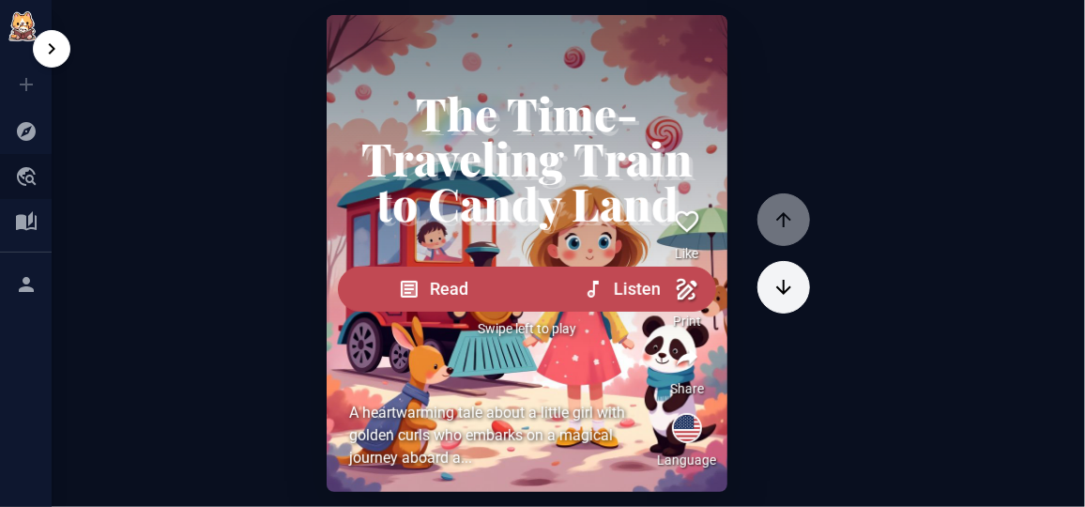
click at [25, 170] on icon at bounding box center [27, 176] width 20 height 19
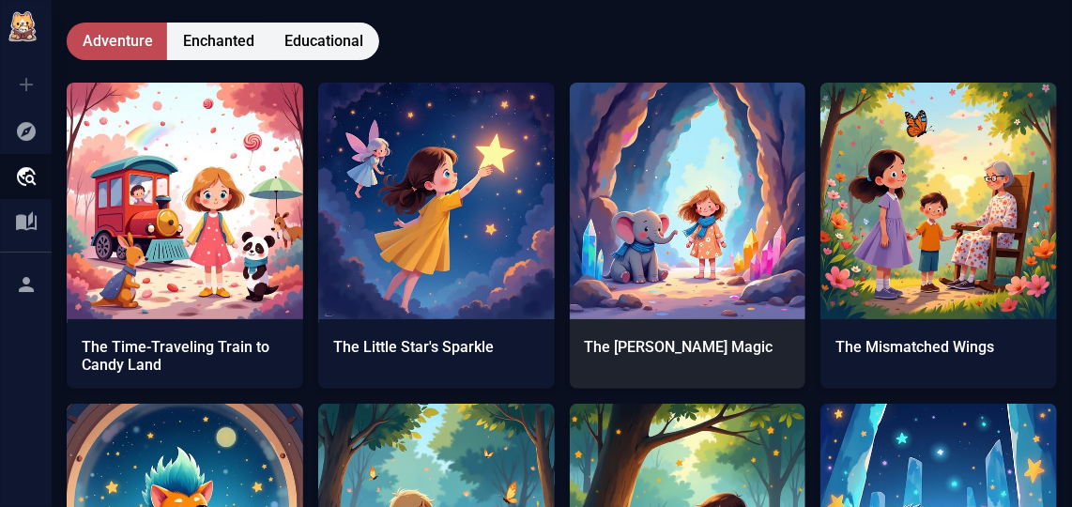
click at [629, 226] on img at bounding box center [688, 201] width 237 height 237
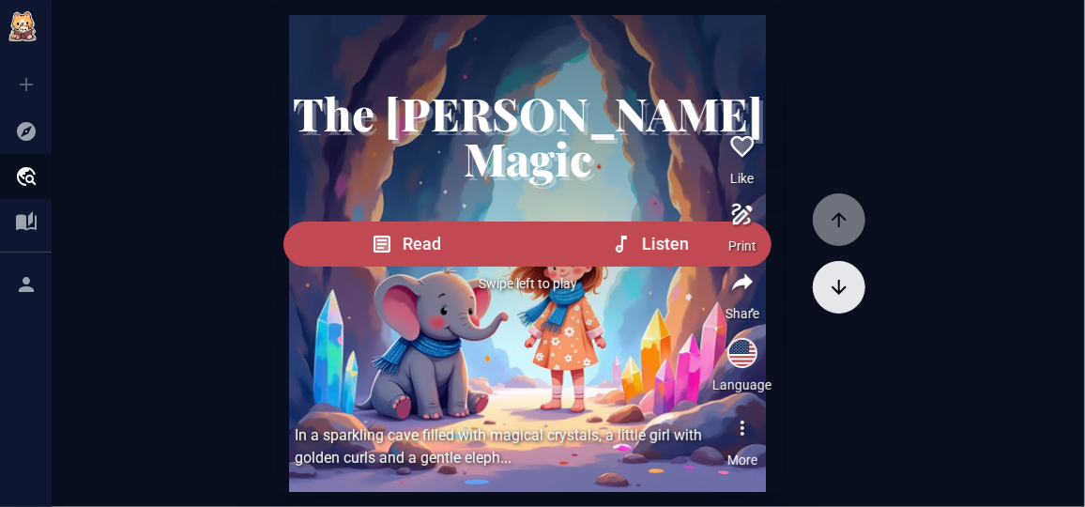
click at [813, 285] on button "button" at bounding box center [839, 287] width 53 height 53
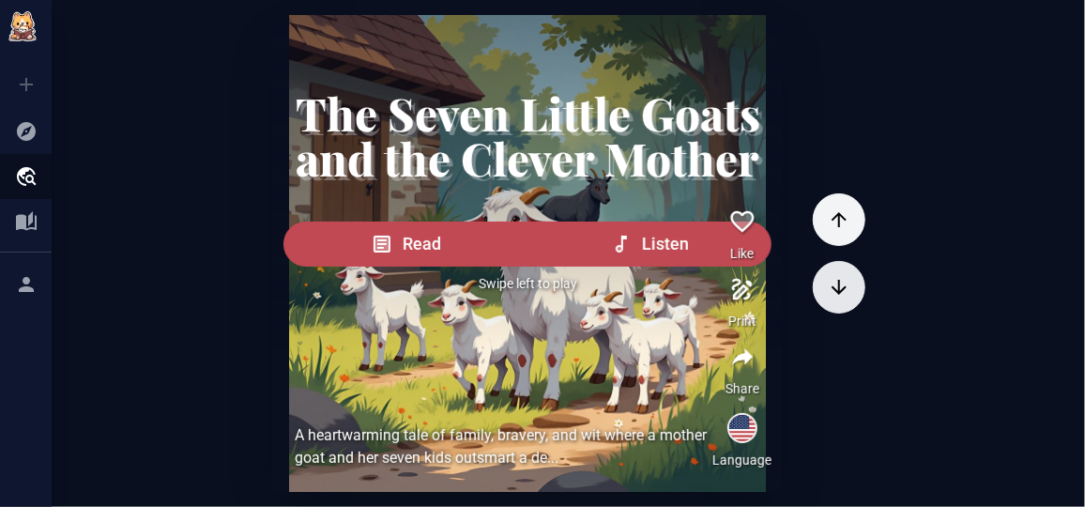
click at [813, 287] on button "button" at bounding box center [839, 287] width 53 height 53
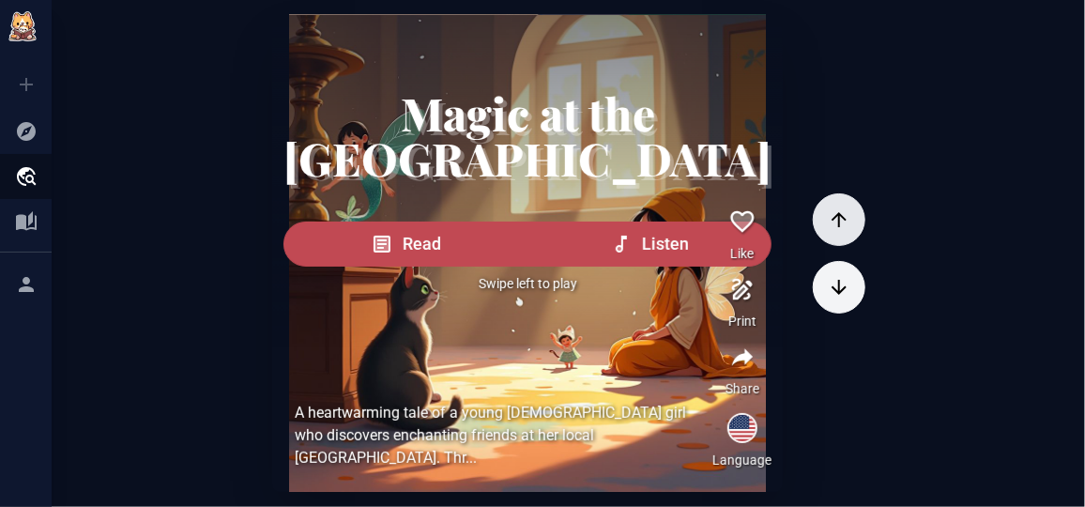
click at [828, 223] on icon "button" at bounding box center [839, 219] width 23 height 23
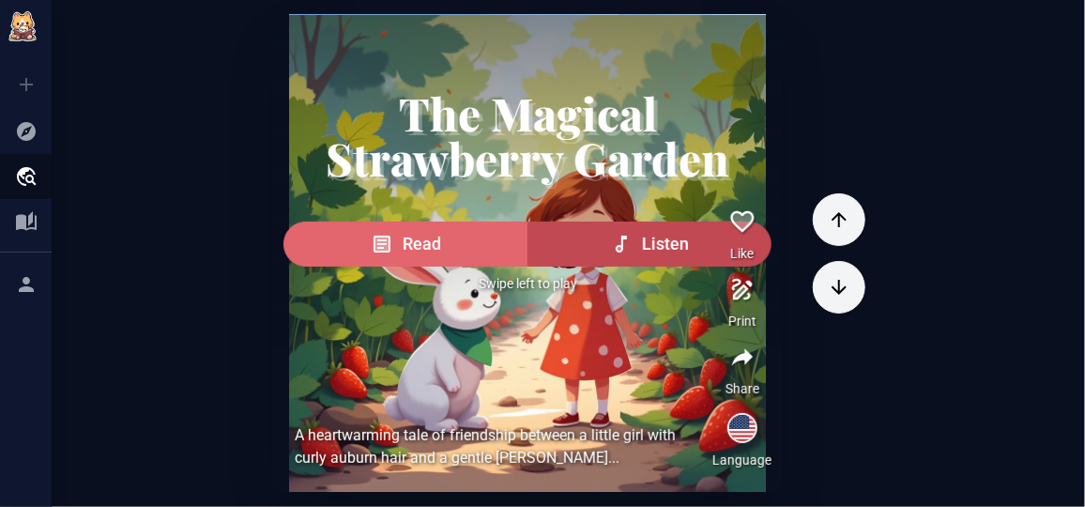
click at [441, 257] on span "Read" at bounding box center [422, 244] width 38 height 26
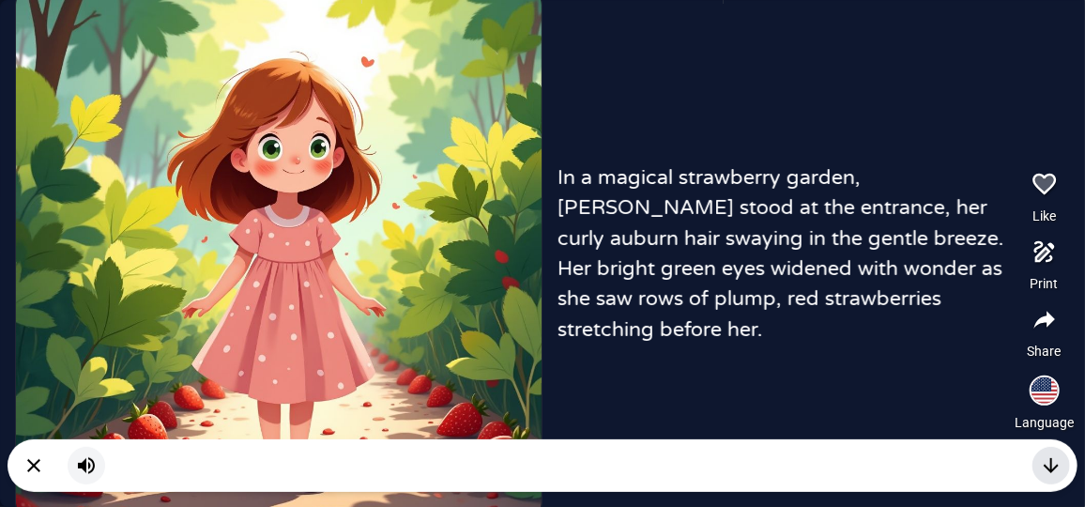
click at [1044, 466] on icon "button" at bounding box center [1051, 465] width 23 height 23
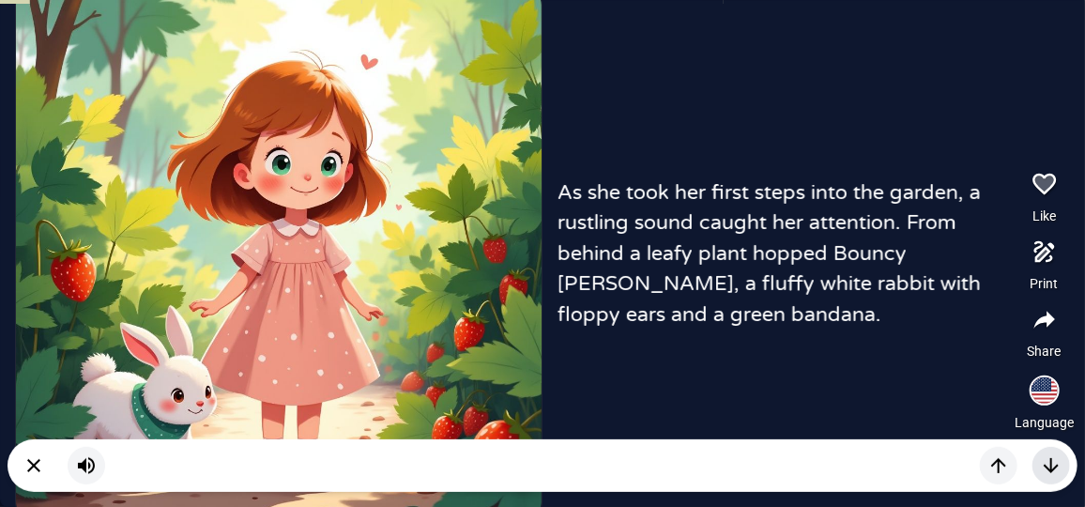
click at [1044, 466] on icon "button" at bounding box center [1051, 465] width 23 height 23
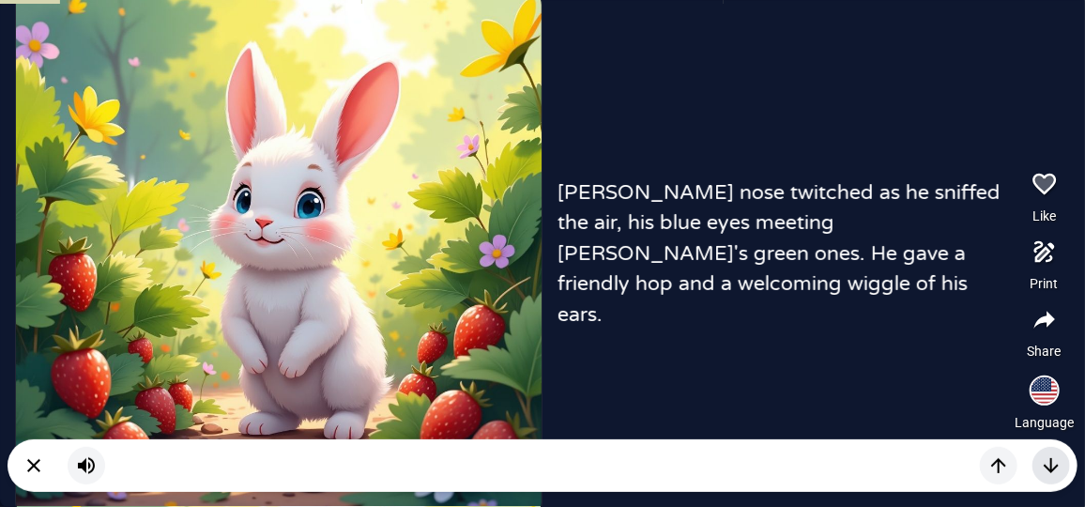
click at [1043, 464] on icon "button" at bounding box center [1051, 465] width 23 height 23
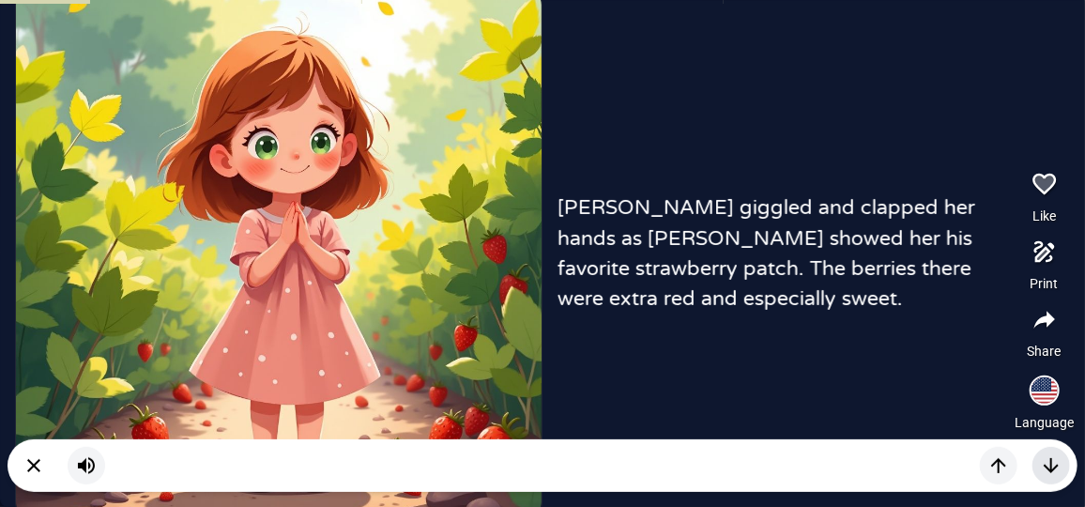
click at [1043, 464] on icon "button" at bounding box center [1051, 465] width 23 height 23
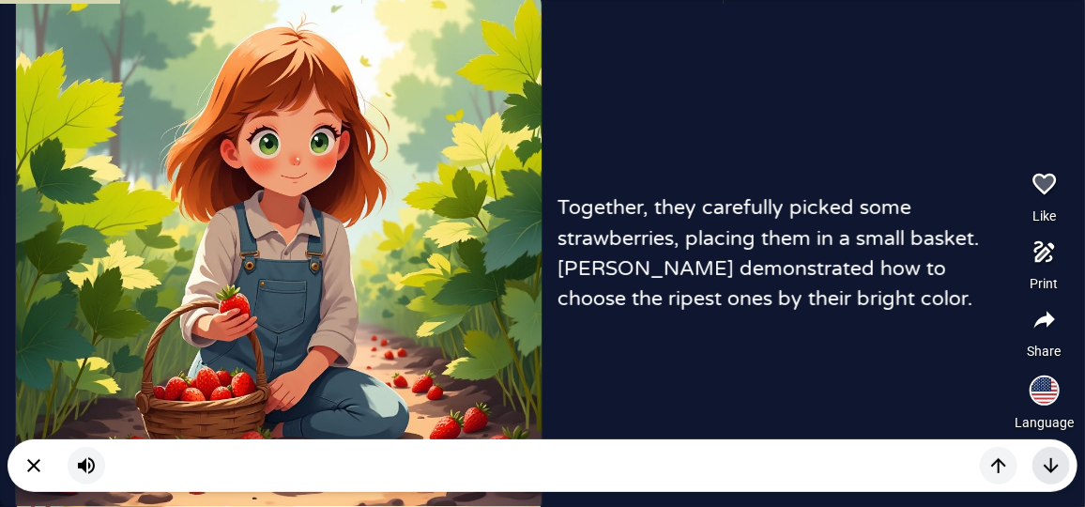
click at [1043, 464] on icon "button" at bounding box center [1051, 465] width 23 height 23
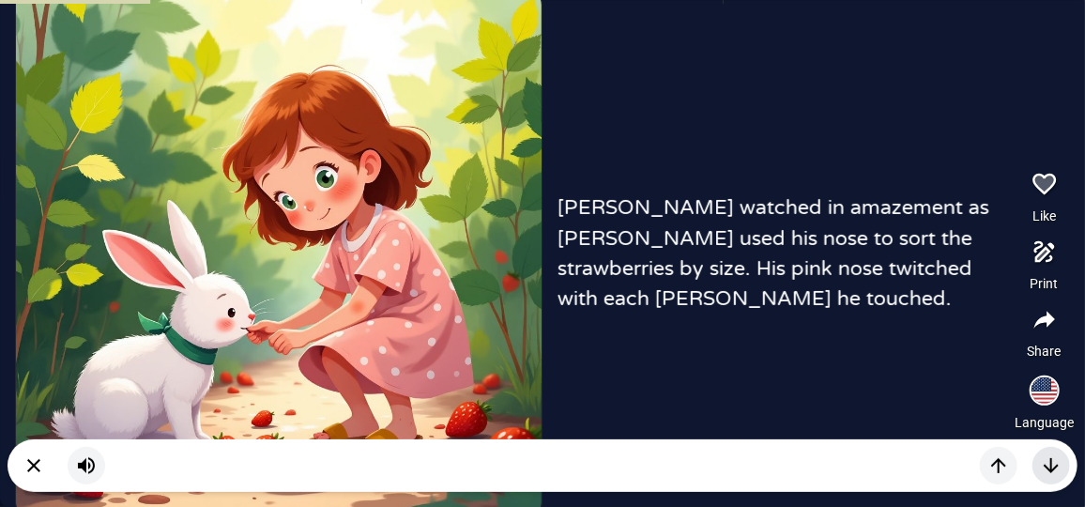
click at [1043, 464] on icon "button" at bounding box center [1051, 465] width 23 height 23
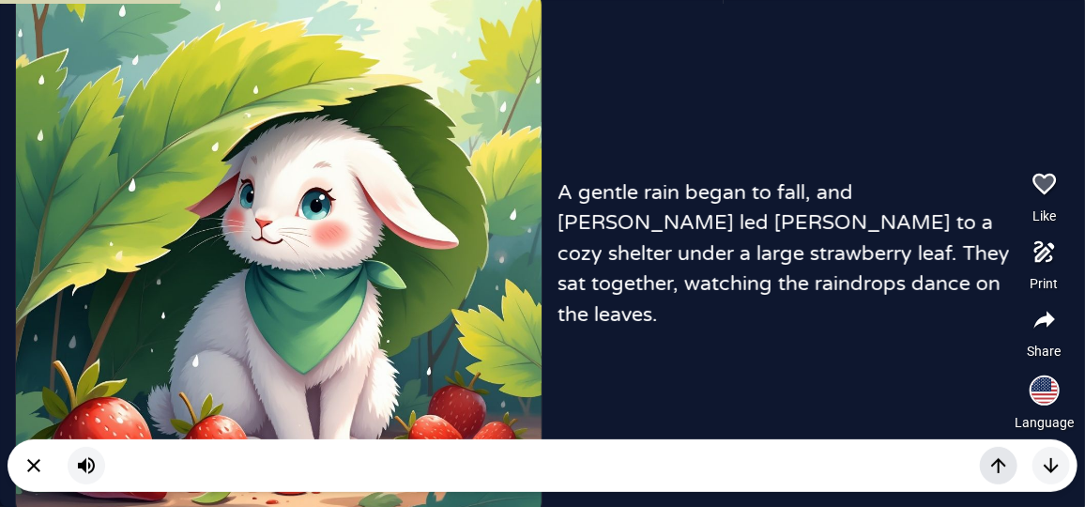
click at [1003, 465] on icon "button" at bounding box center [999, 465] width 23 height 23
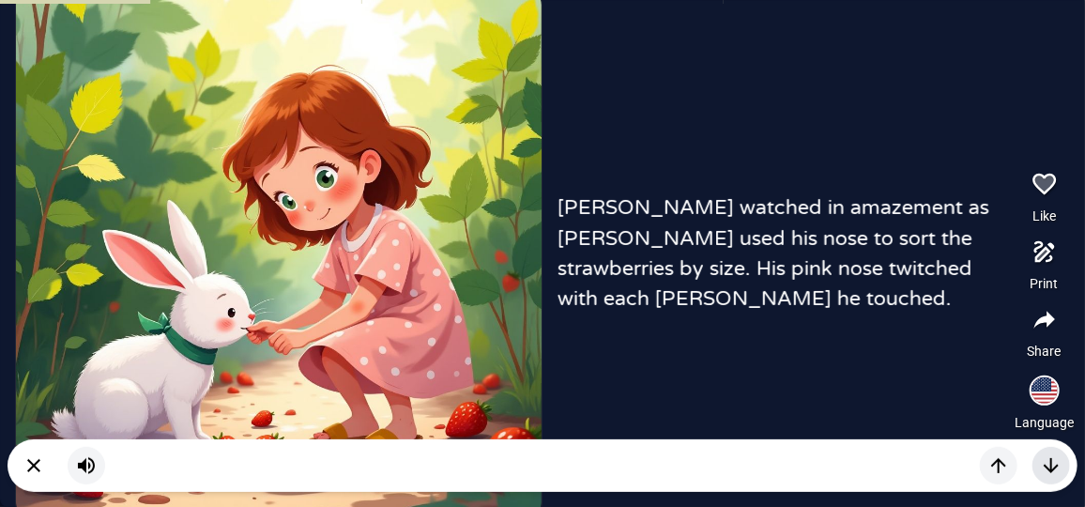
click at [1042, 458] on icon "button" at bounding box center [1051, 465] width 23 height 23
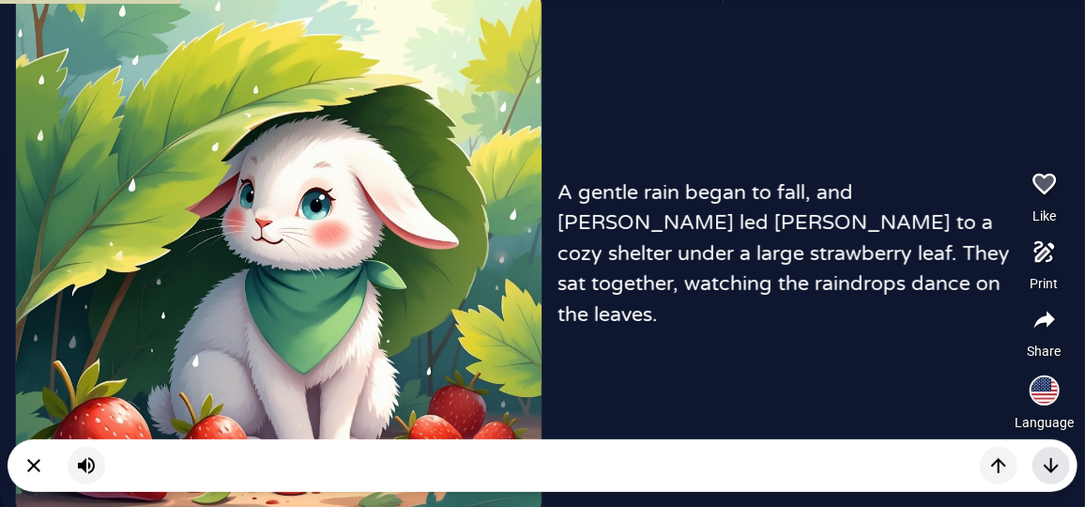
click at [1042, 458] on icon "button" at bounding box center [1051, 465] width 23 height 23
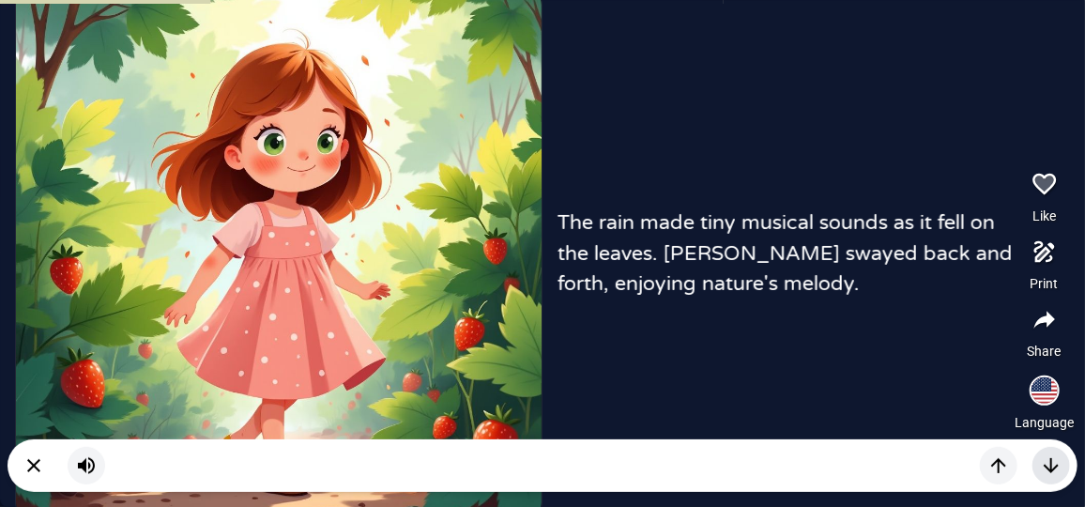
click at [1042, 458] on icon "button" at bounding box center [1051, 465] width 23 height 23
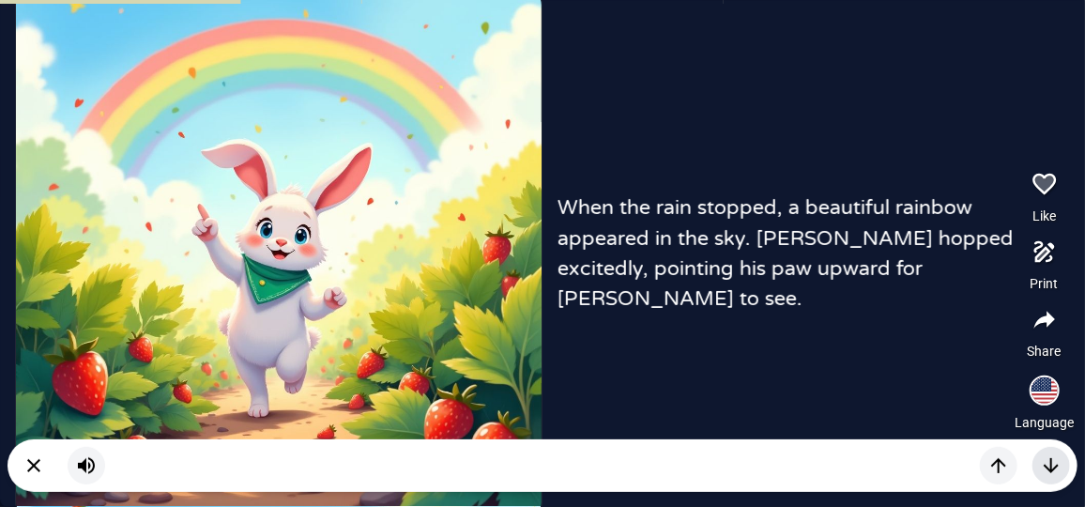
click at [1042, 458] on icon "button" at bounding box center [1051, 465] width 23 height 23
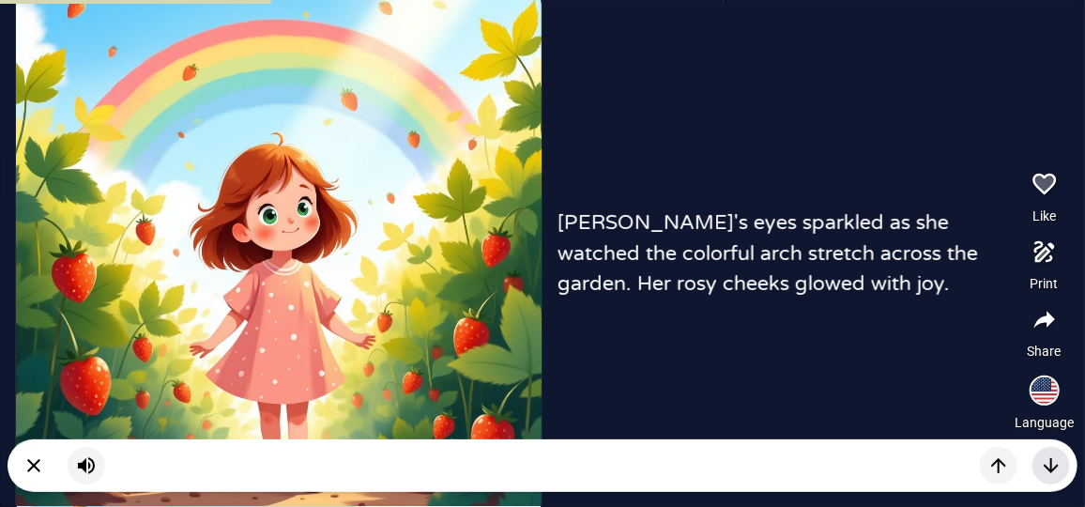
click at [1042, 458] on icon "button" at bounding box center [1051, 465] width 23 height 23
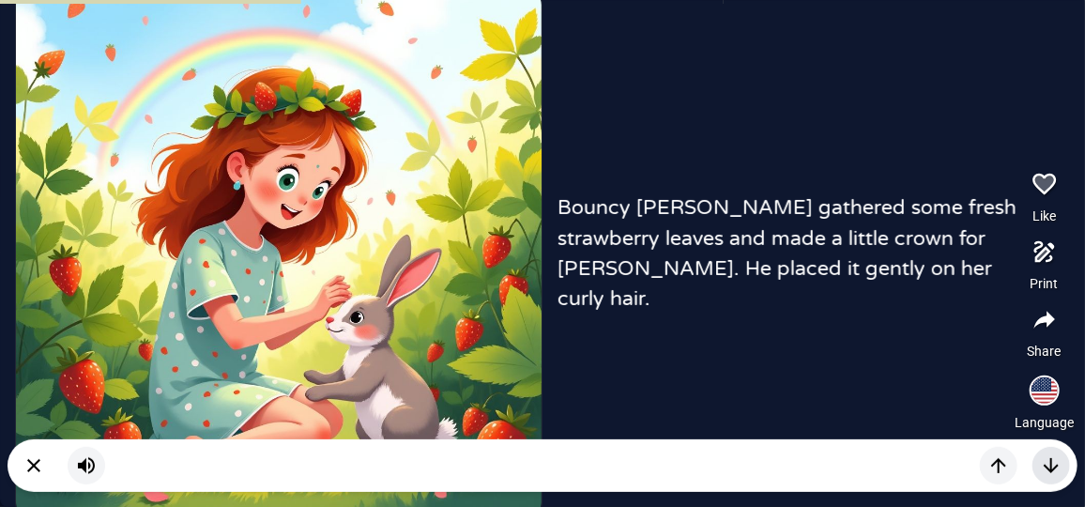
click at [1042, 458] on icon "button" at bounding box center [1051, 465] width 23 height 23
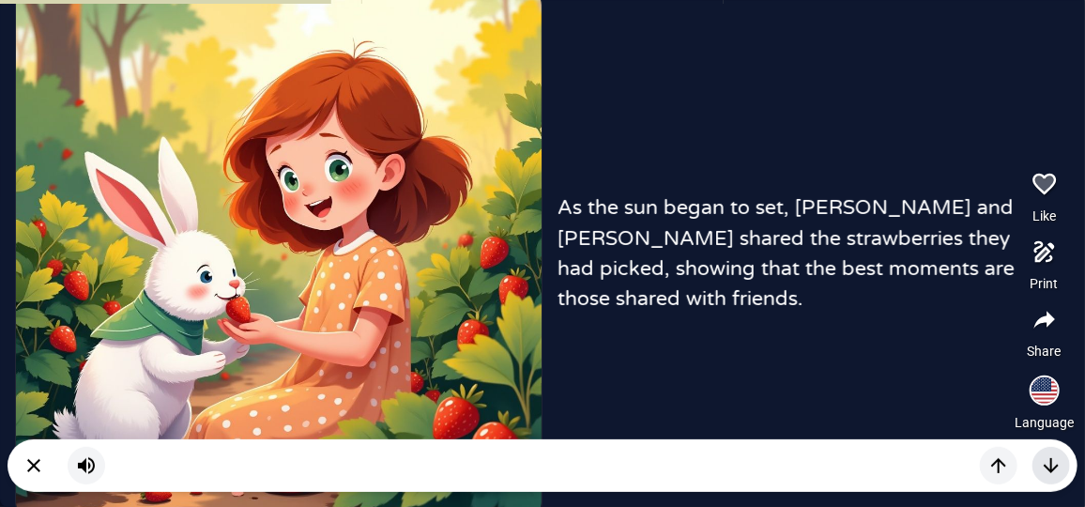
click at [1042, 458] on icon "button" at bounding box center [1051, 465] width 23 height 23
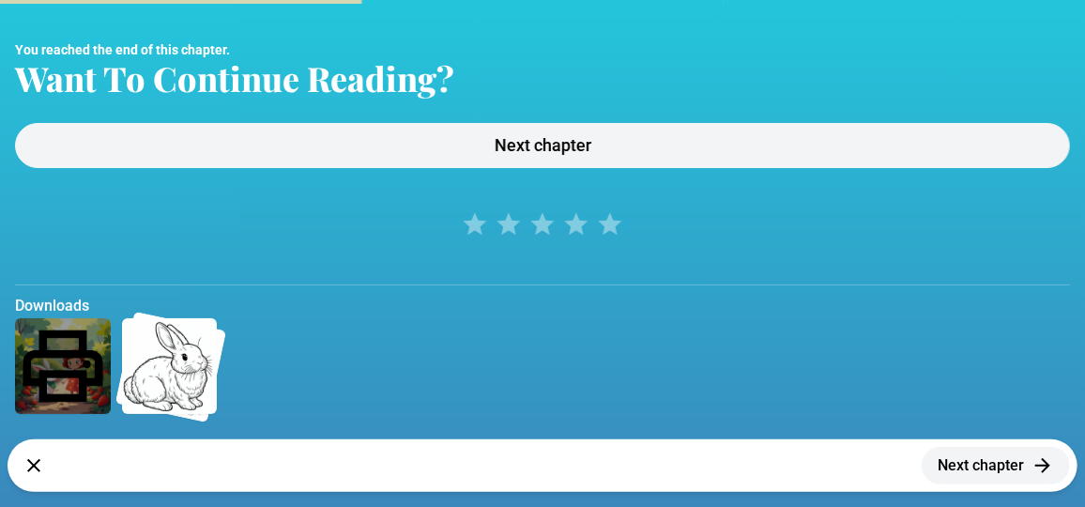
click at [1042, 458] on icon "button" at bounding box center [1043, 465] width 23 height 23
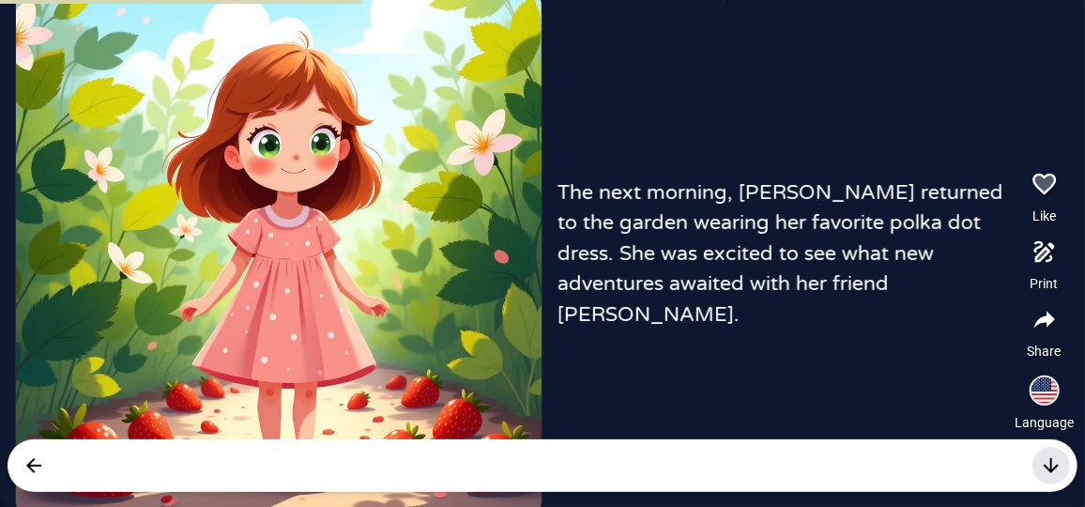
click at [1055, 463] on icon "button" at bounding box center [1051, 465] width 23 height 23
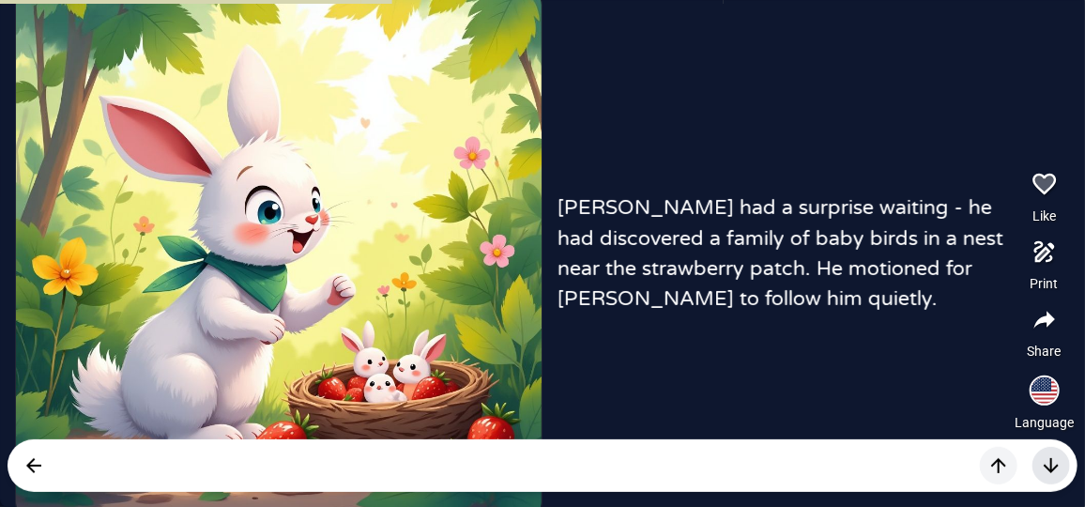
click at [1055, 463] on icon "button" at bounding box center [1051, 465] width 23 height 23
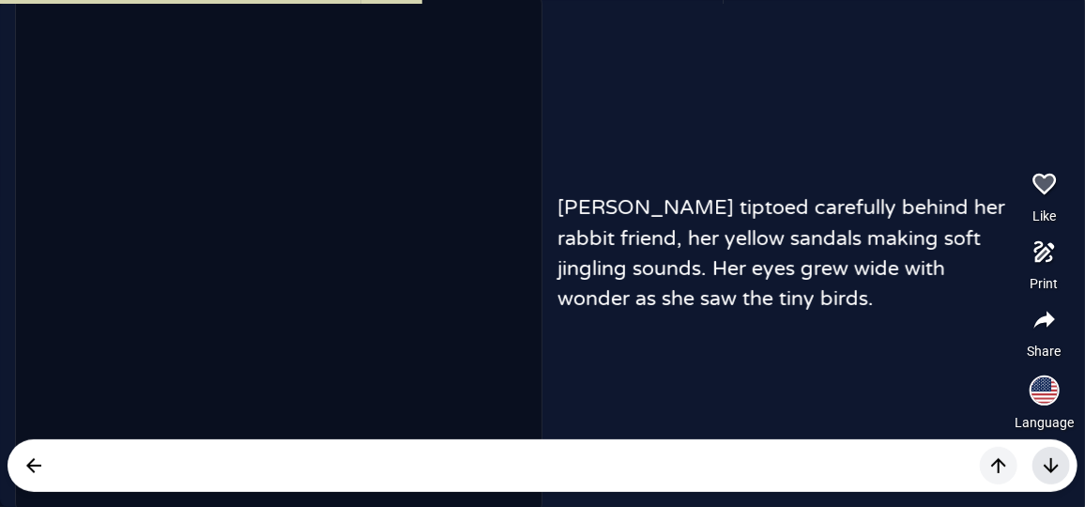
click at [1055, 466] on icon "button" at bounding box center [1051, 465] width 23 height 23
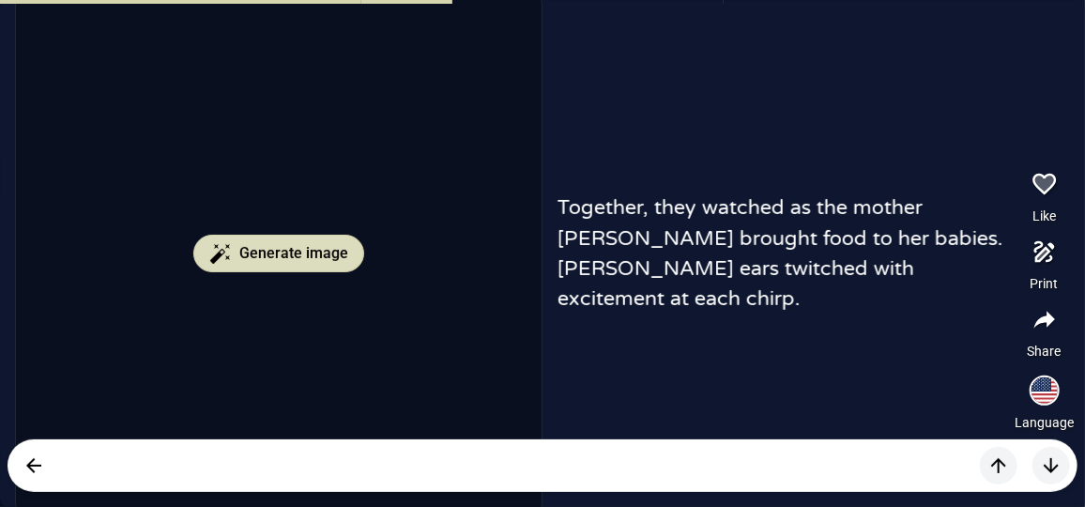
click at [323, 253] on span "Generate image" at bounding box center [293, 253] width 109 height 23
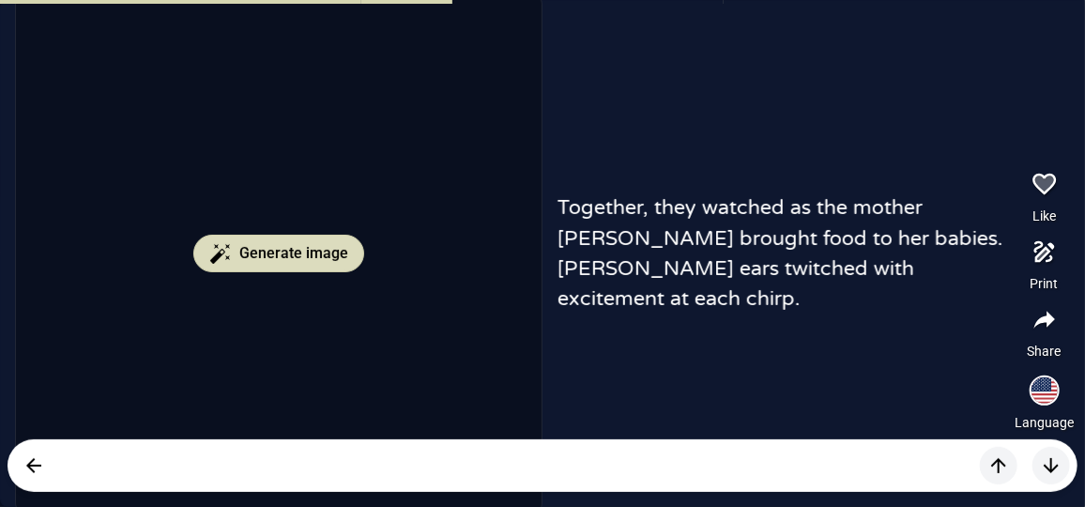
click at [323, 253] on span "Generate image" at bounding box center [293, 253] width 109 height 23
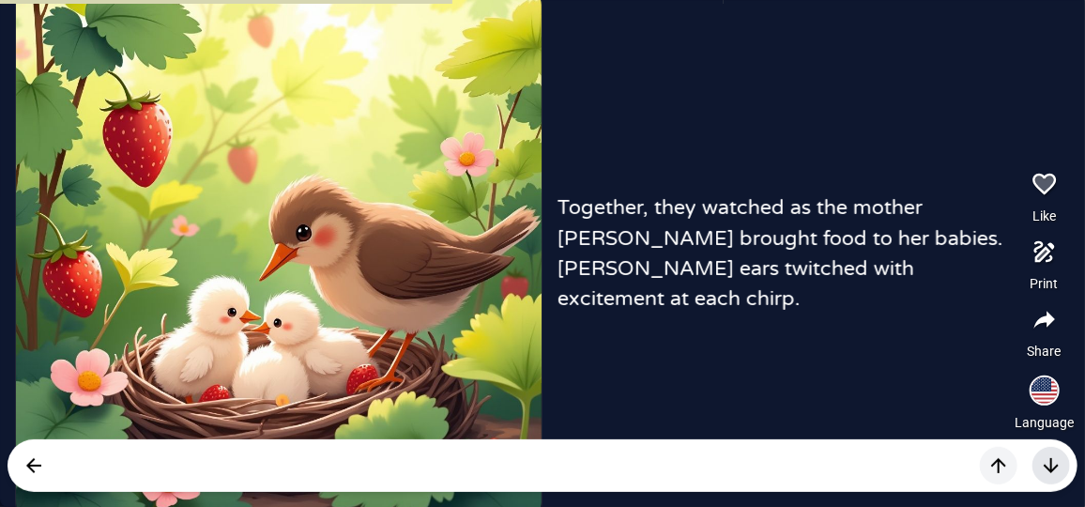
click at [1057, 462] on icon "button" at bounding box center [1051, 465] width 23 height 23
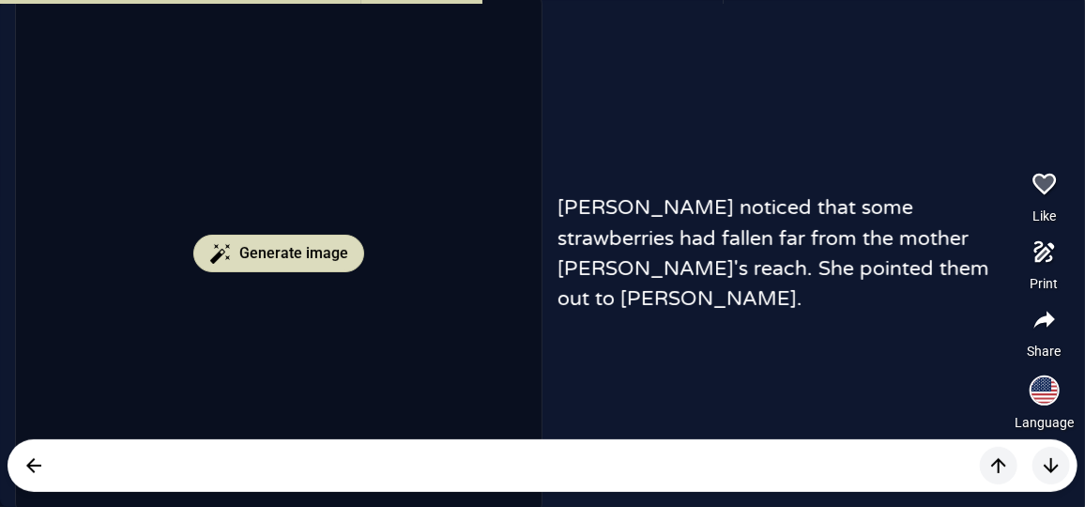
click at [247, 250] on span "Generate image" at bounding box center [293, 253] width 109 height 23
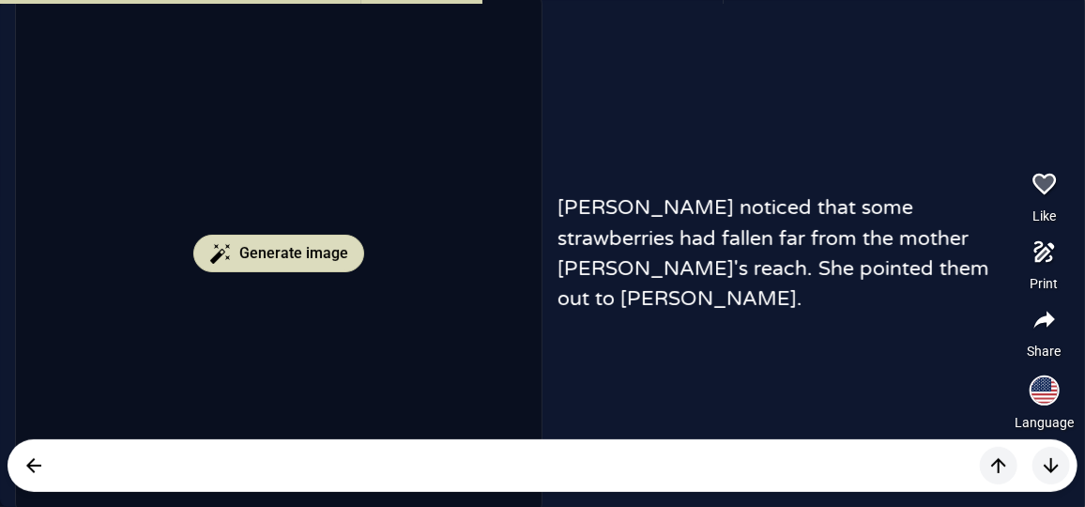
click at [247, 250] on span "Generate image" at bounding box center [293, 253] width 109 height 23
click at [331, 240] on button "Generate image" at bounding box center [278, 254] width 171 height 38
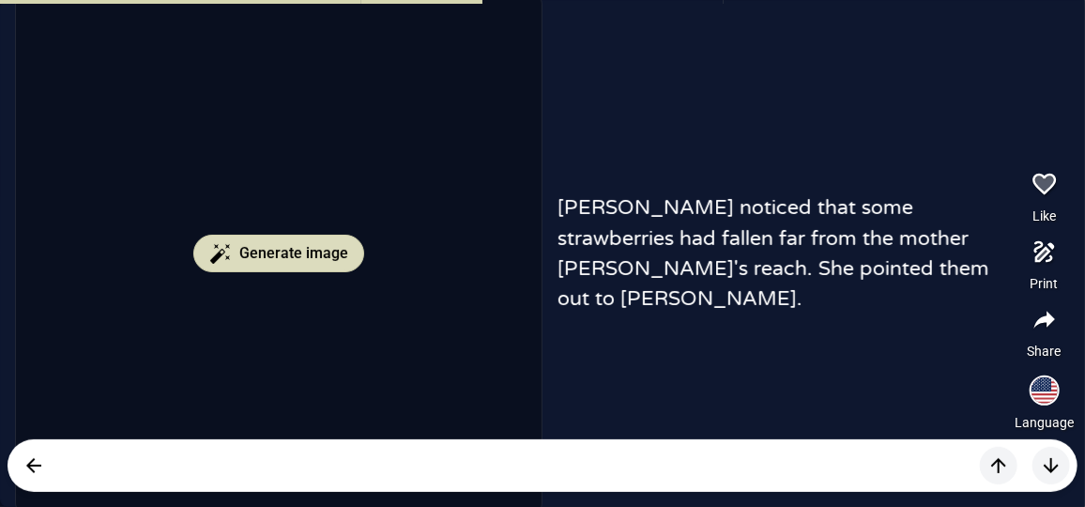
click at [331, 240] on button "Generate image" at bounding box center [278, 254] width 171 height 38
drag, startPoint x: 331, startPoint y: 240, endPoint x: 267, endPoint y: 244, distance: 64.9
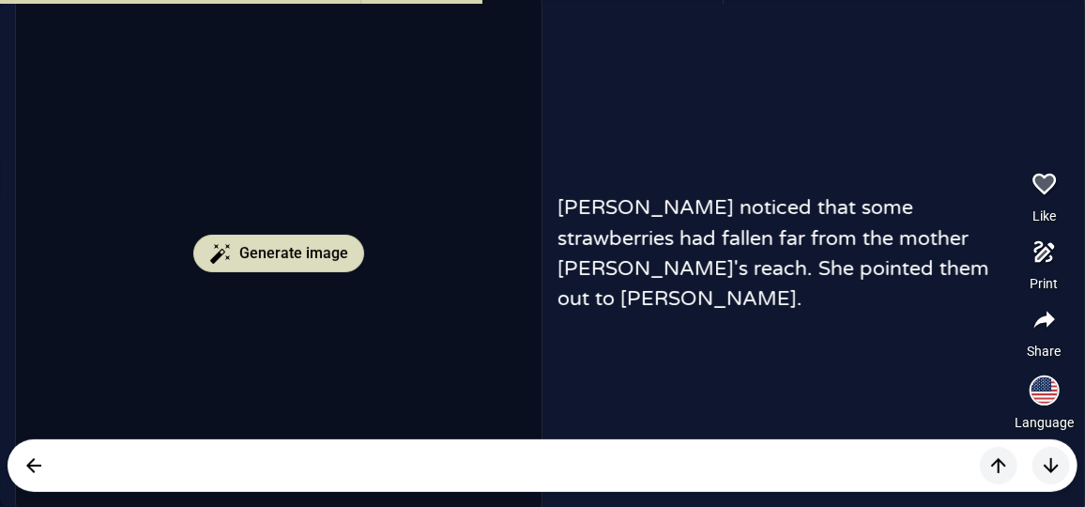
click at [321, 240] on button "Generate image" at bounding box center [278, 254] width 171 height 38
click at [245, 244] on span "Generate image" at bounding box center [293, 253] width 109 height 23
drag, startPoint x: 234, startPoint y: 246, endPoint x: 213, endPoint y: 246, distance: 20.7
click at [220, 246] on button "Generate image" at bounding box center [278, 254] width 171 height 38
click at [213, 246] on icon "button" at bounding box center [220, 253] width 23 height 23
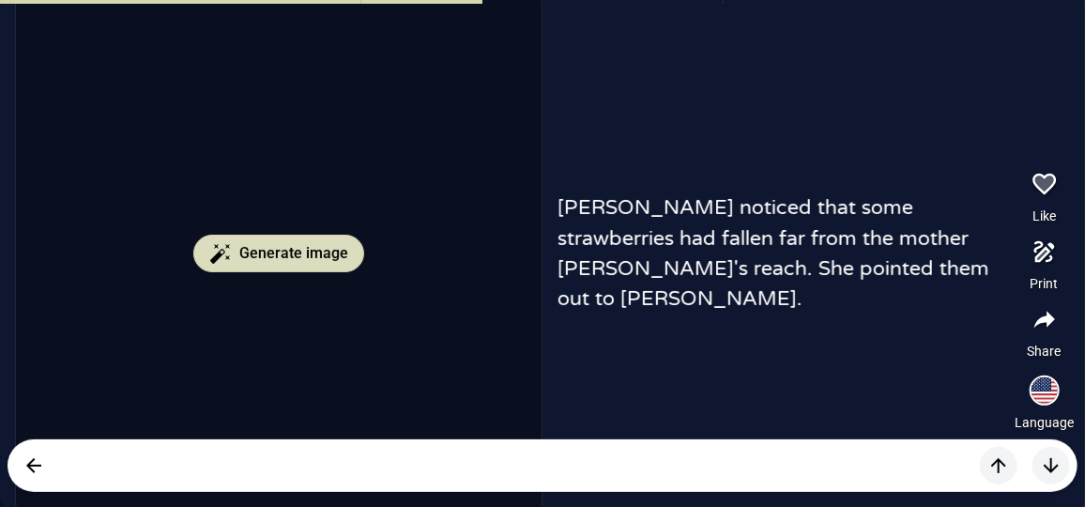
click at [210, 245] on icon "button" at bounding box center [220, 253] width 23 height 23
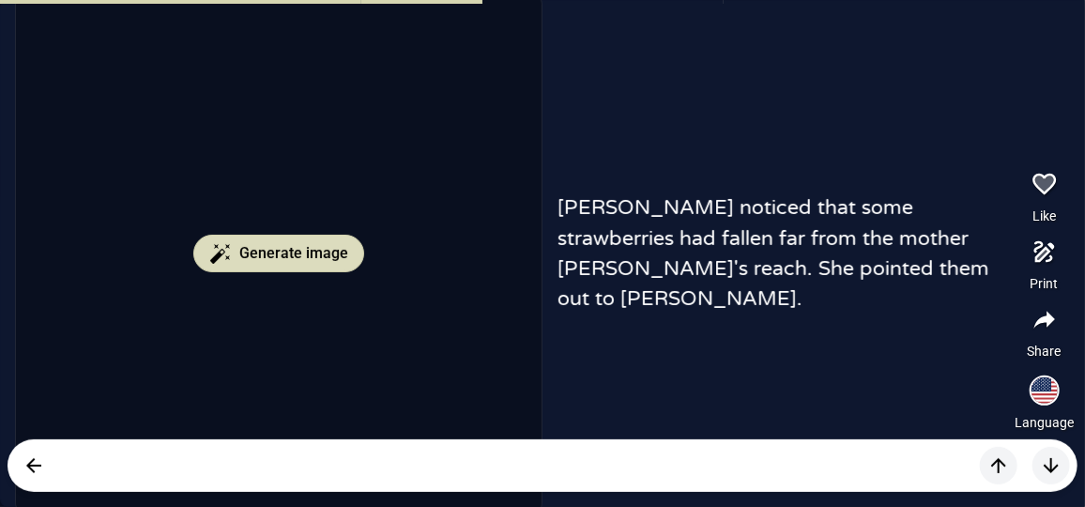
click at [209, 241] on button "Generate image" at bounding box center [278, 254] width 171 height 38
click at [207, 241] on button "Generate image" at bounding box center [278, 254] width 171 height 38
click at [207, 240] on button "Generate image" at bounding box center [278, 254] width 171 height 38
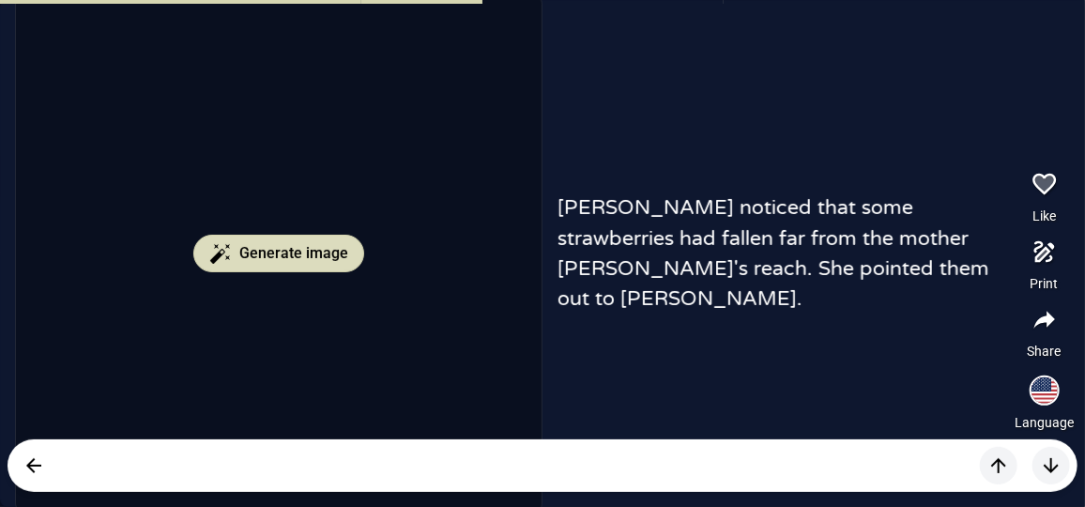
click at [207, 240] on button "Generate image" at bounding box center [278, 254] width 171 height 38
click at [205, 240] on button "Generate image" at bounding box center [278, 254] width 171 height 38
click at [210, 239] on button "Generate image" at bounding box center [278, 254] width 171 height 38
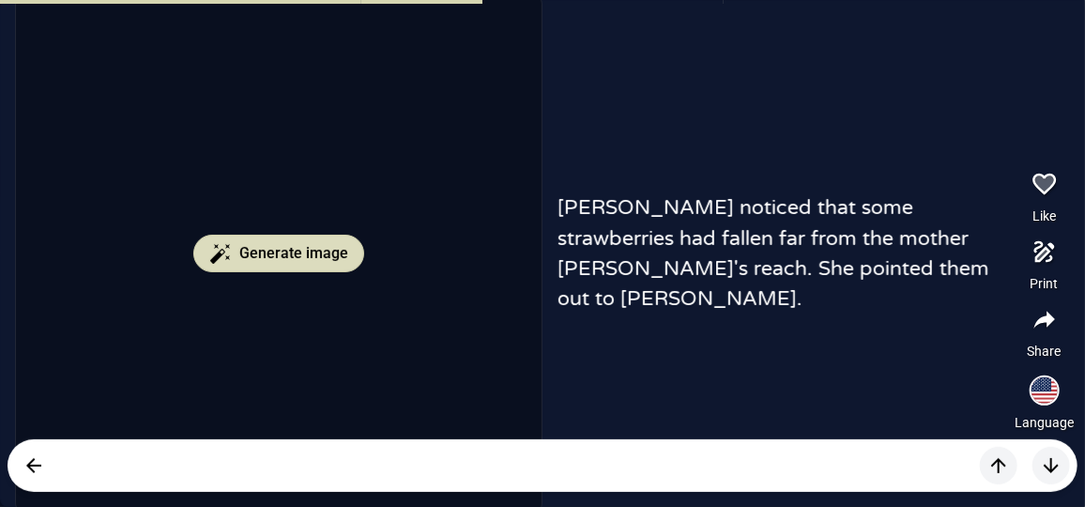
click at [215, 235] on button "Generate image" at bounding box center [278, 254] width 171 height 38
click at [217, 231] on div "Generate image" at bounding box center [279, 254] width 526 height 526
drag, startPoint x: 217, startPoint y: 231, endPoint x: 230, endPoint y: 238, distance: 15.1
click at [221, 235] on div "Generate image" at bounding box center [279, 254] width 526 height 526
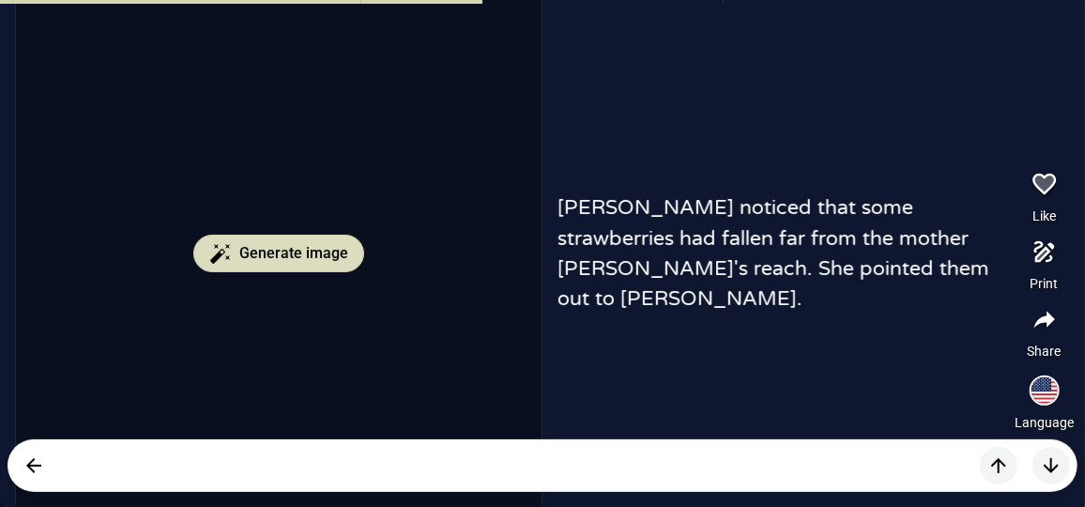
click at [251, 245] on span "Generate image" at bounding box center [293, 253] width 109 height 23
drag, startPoint x: 251, startPoint y: 245, endPoint x: 267, endPoint y: 252, distance: 17.3
click at [256, 249] on span "Generate image" at bounding box center [293, 253] width 109 height 23
click at [1057, 468] on icon "button" at bounding box center [1051, 465] width 23 height 23
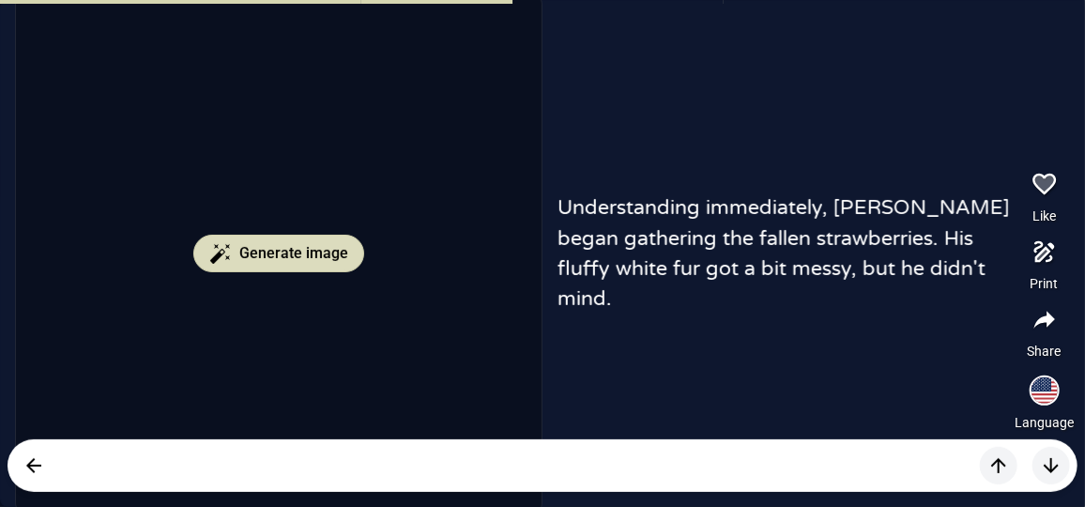
click at [333, 256] on span "Generate image" at bounding box center [293, 253] width 109 height 23
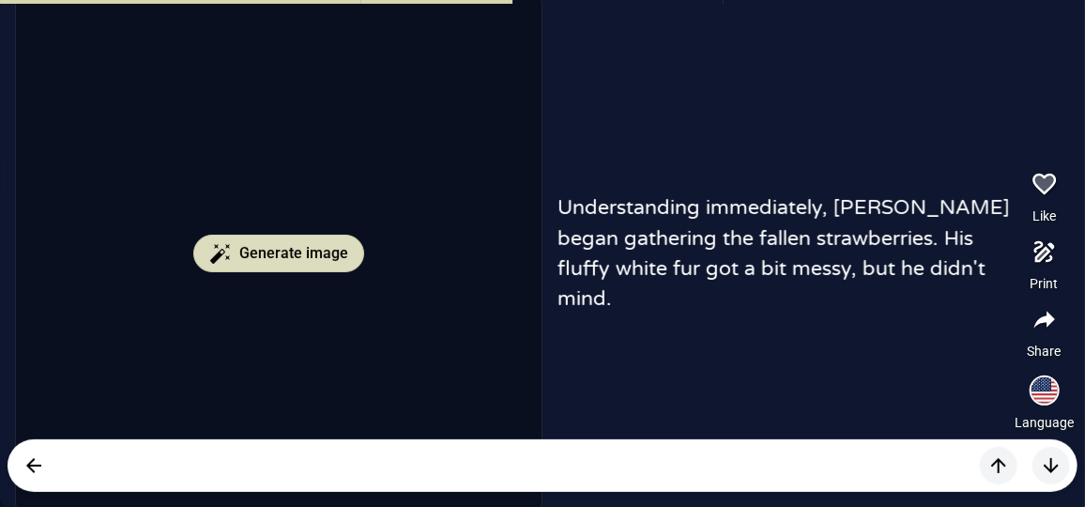
click at [333, 256] on span "Generate image" at bounding box center [293, 253] width 109 height 23
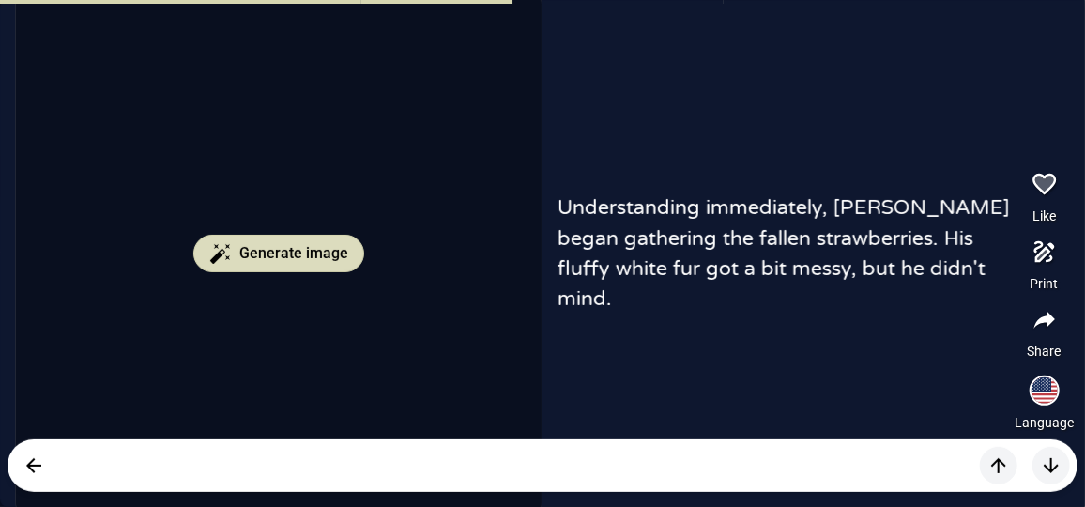
click at [333, 256] on span "Generate image" at bounding box center [293, 253] width 109 height 23
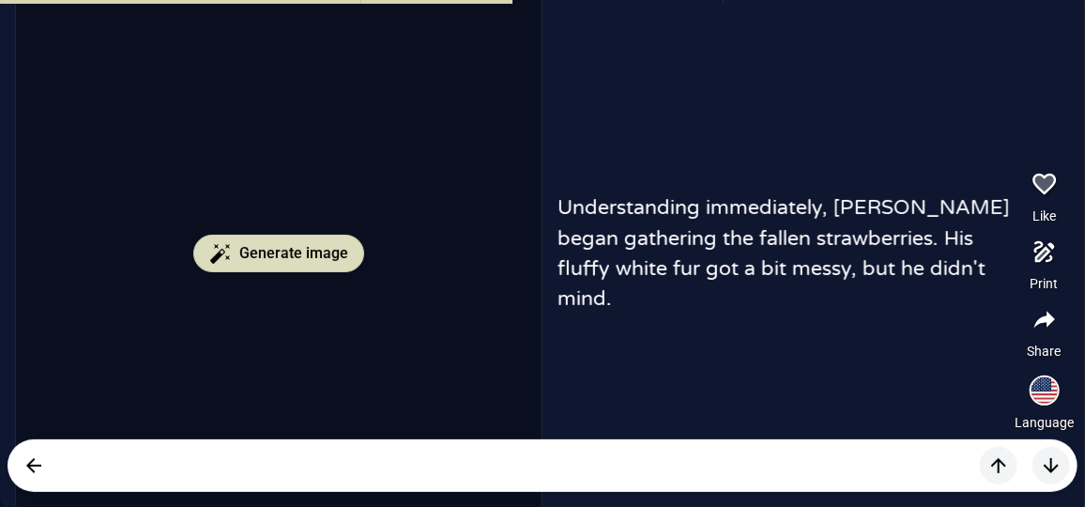
click at [333, 256] on span "Generate image" at bounding box center [293, 253] width 109 height 23
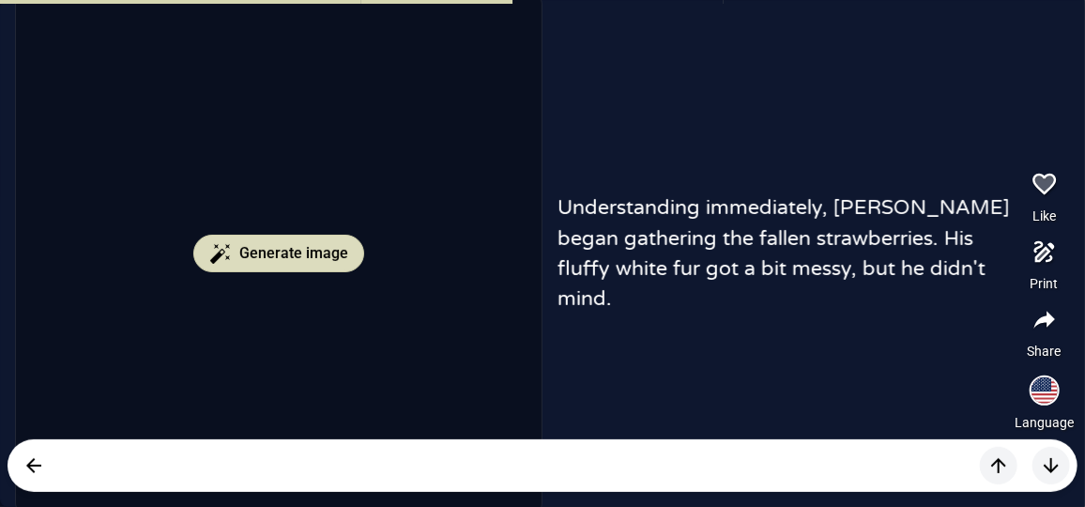
click at [333, 256] on span "Generate image" at bounding box center [293, 253] width 109 height 23
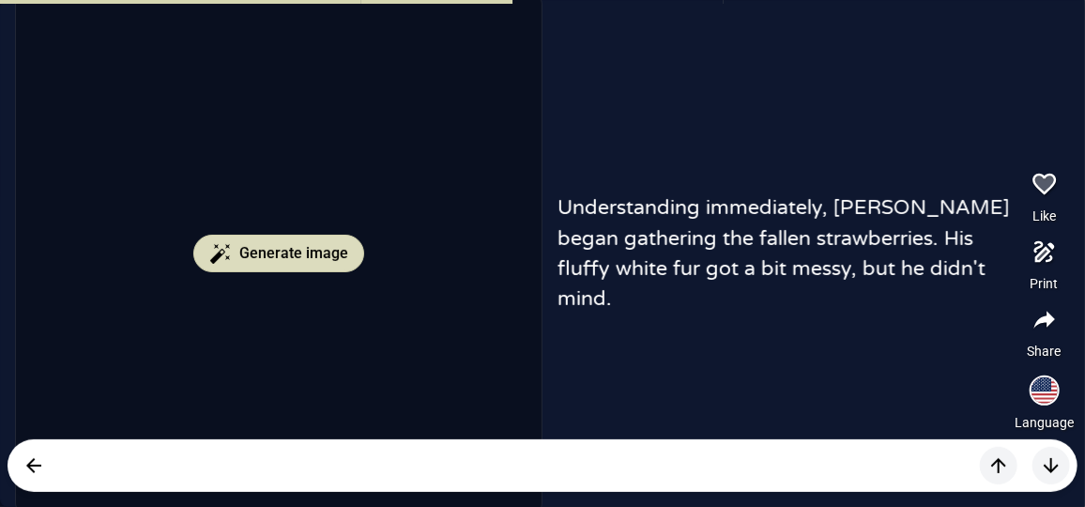
click at [333, 256] on span "Generate image" at bounding box center [293, 253] width 109 height 23
click at [1002, 460] on icon "button" at bounding box center [999, 465] width 23 height 23
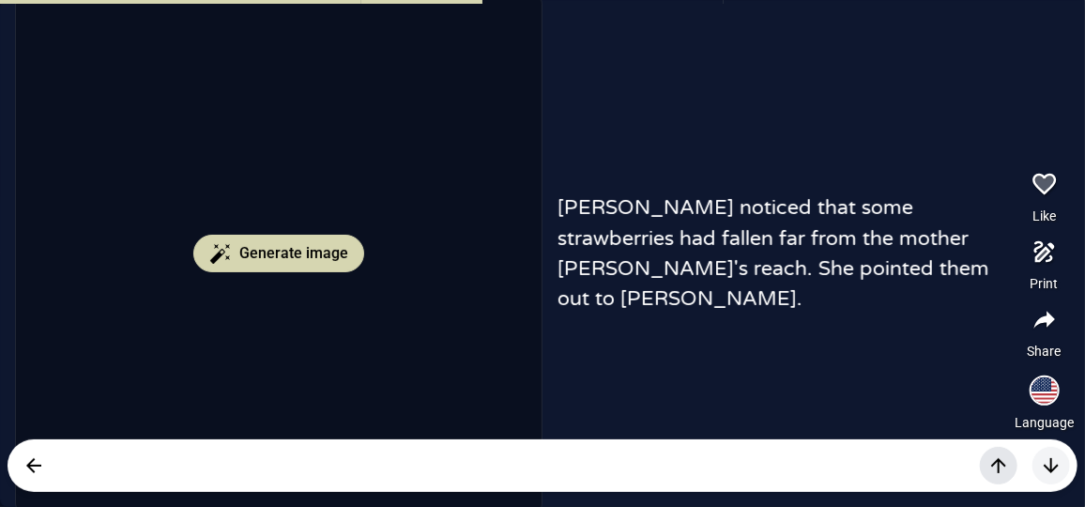
click at [1006, 462] on icon "button" at bounding box center [999, 465] width 23 height 23
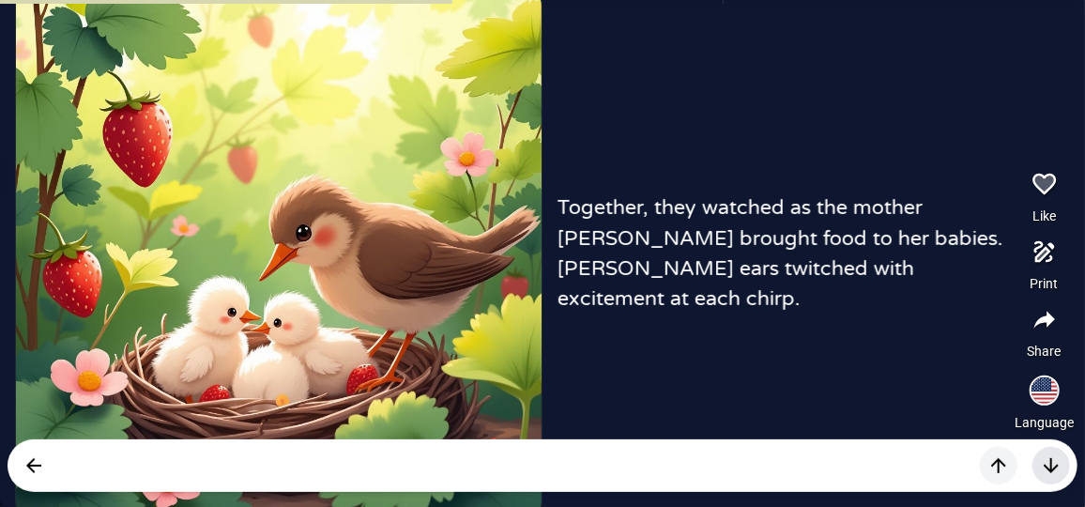
click at [1040, 457] on icon "button" at bounding box center [1051, 465] width 23 height 23
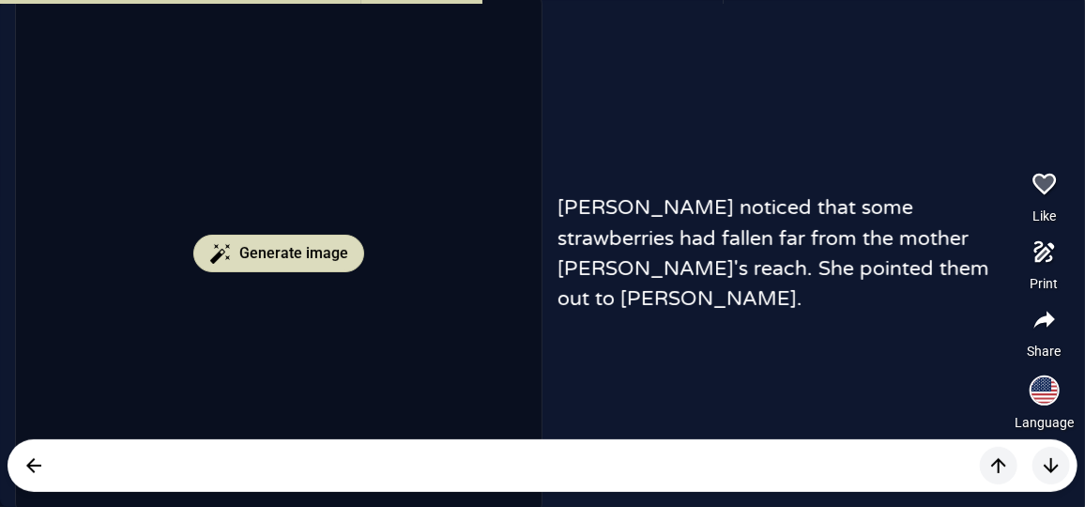
click at [236, 259] on button "Generate image" at bounding box center [278, 254] width 171 height 38
drag, startPoint x: 239, startPoint y: 276, endPoint x: 234, endPoint y: 262, distance: 15.2
click at [238, 272] on div "Generate image" at bounding box center [279, 254] width 526 height 526
click at [234, 262] on button "Generate image" at bounding box center [278, 254] width 171 height 38
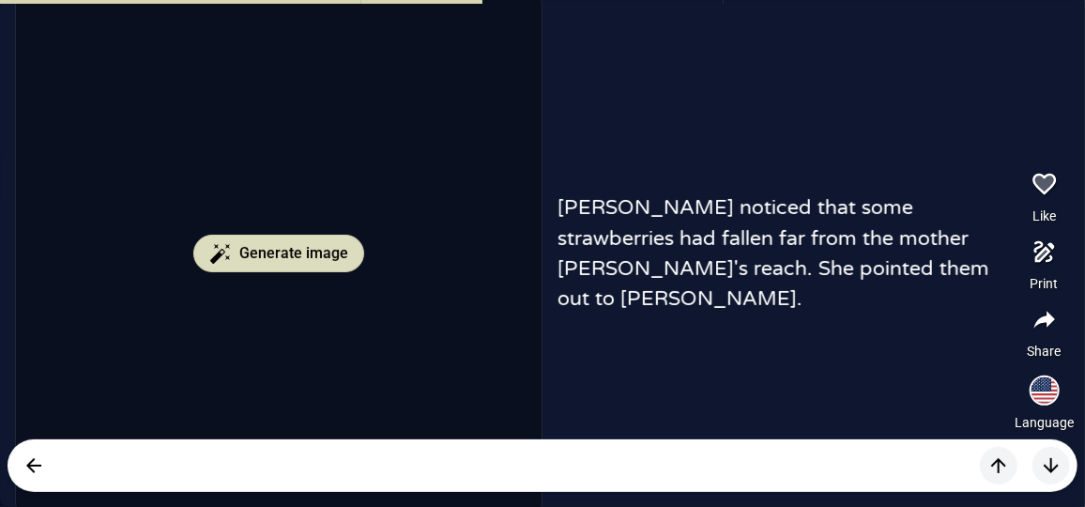
click at [234, 262] on button "Generate image" at bounding box center [278, 254] width 171 height 38
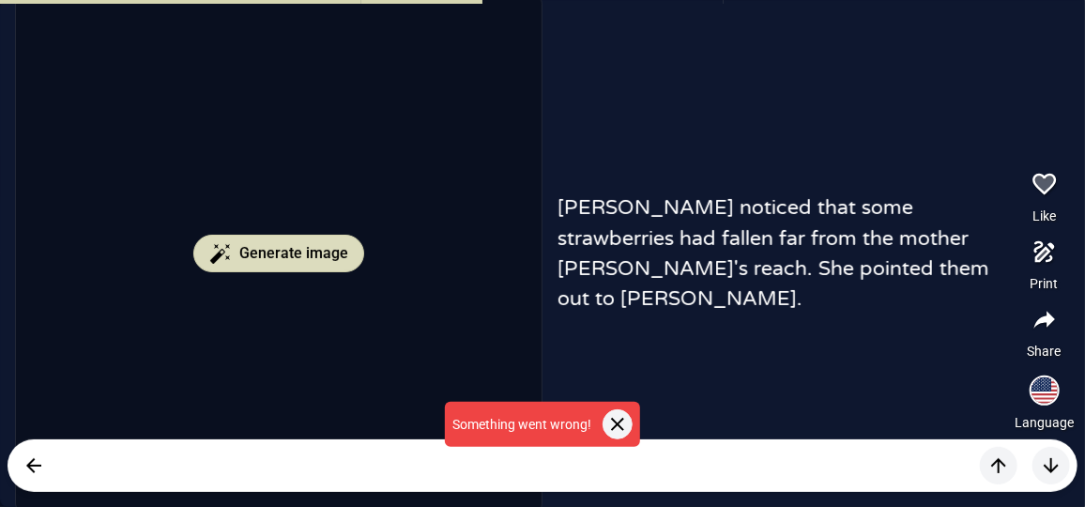
click at [234, 262] on button "Generate image" at bounding box center [278, 254] width 171 height 38
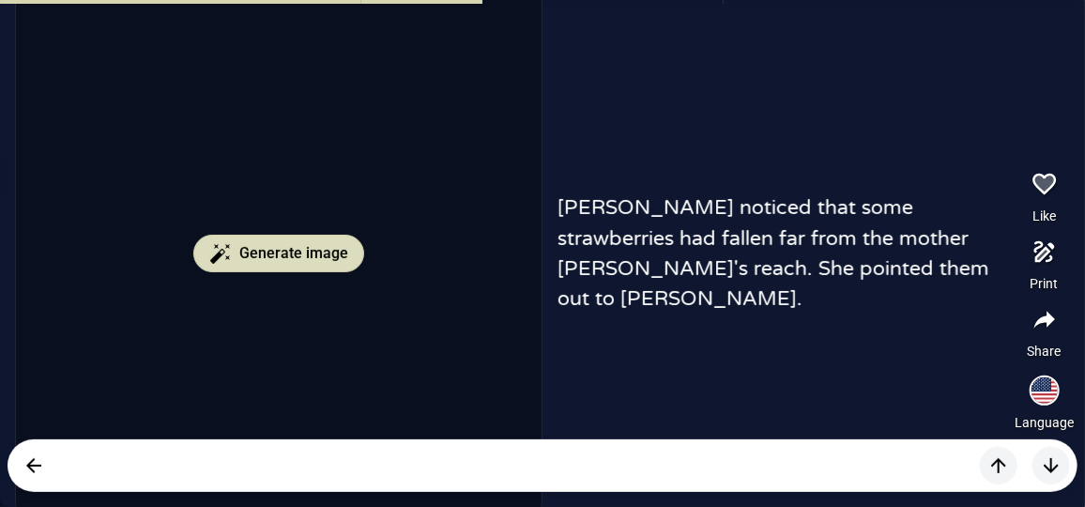
click at [234, 262] on button "Generate image" at bounding box center [278, 254] width 171 height 38
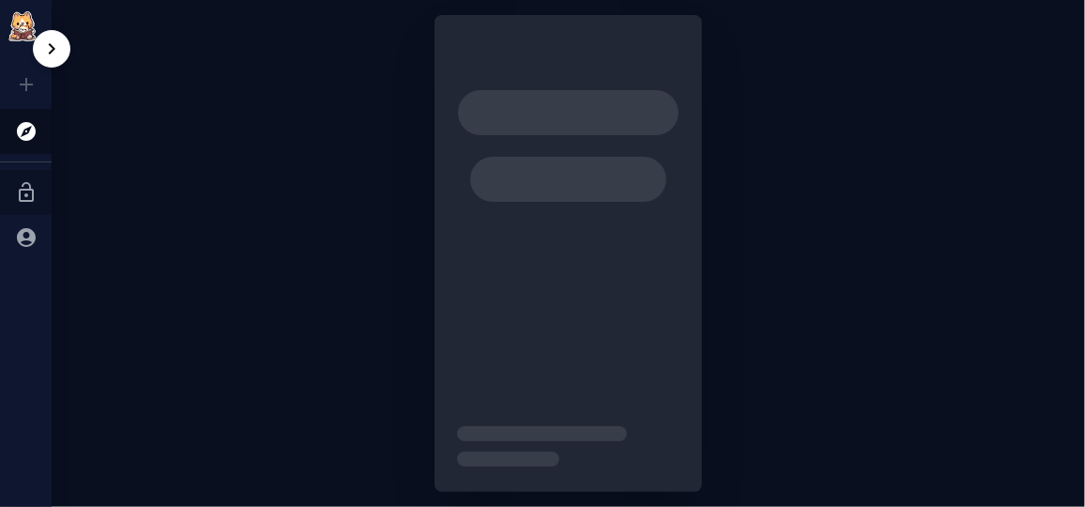
click at [28, 183] on icon at bounding box center [26, 192] width 15 height 20
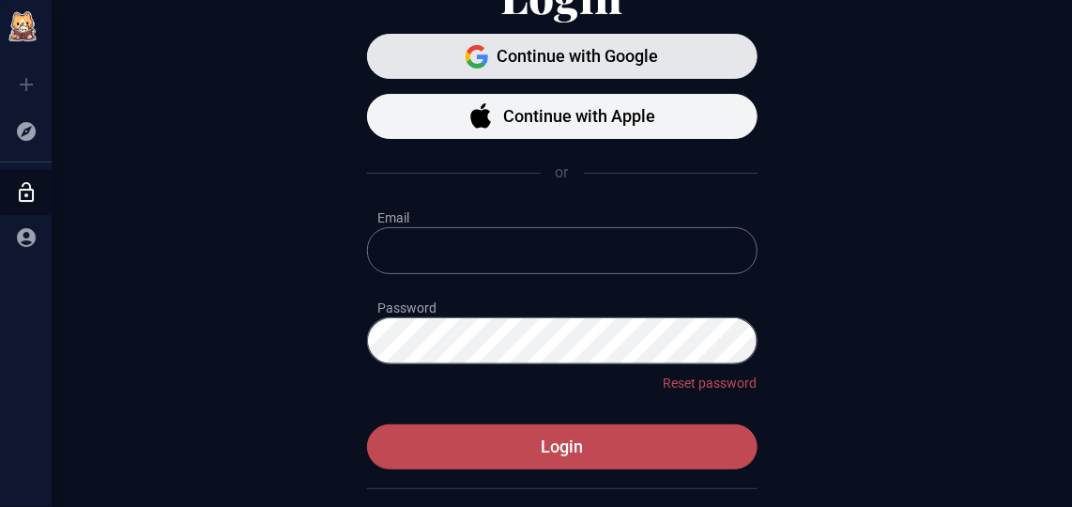
click at [604, 47] on span "Continue with Google" at bounding box center [578, 56] width 161 height 26
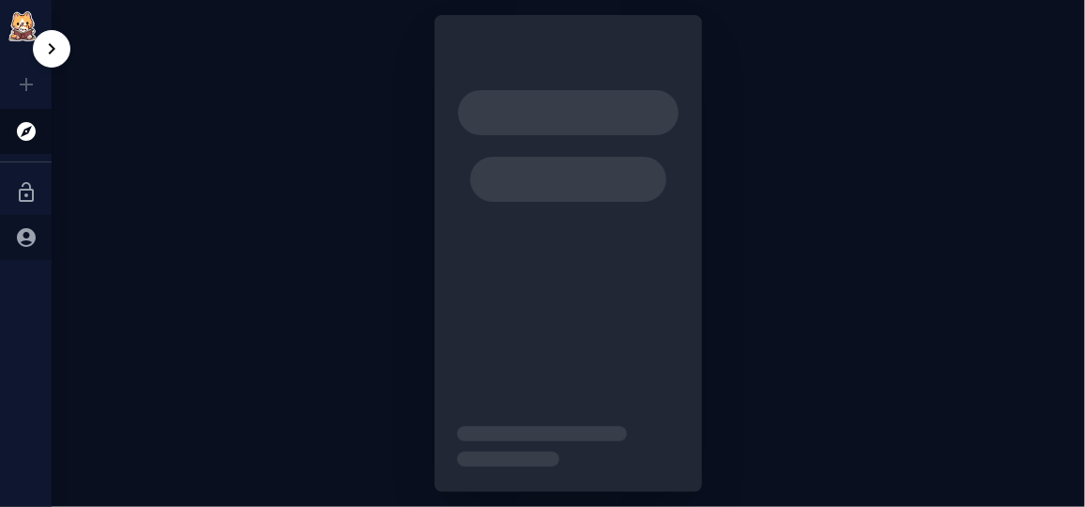
click at [36, 231] on icon at bounding box center [26, 237] width 23 height 23
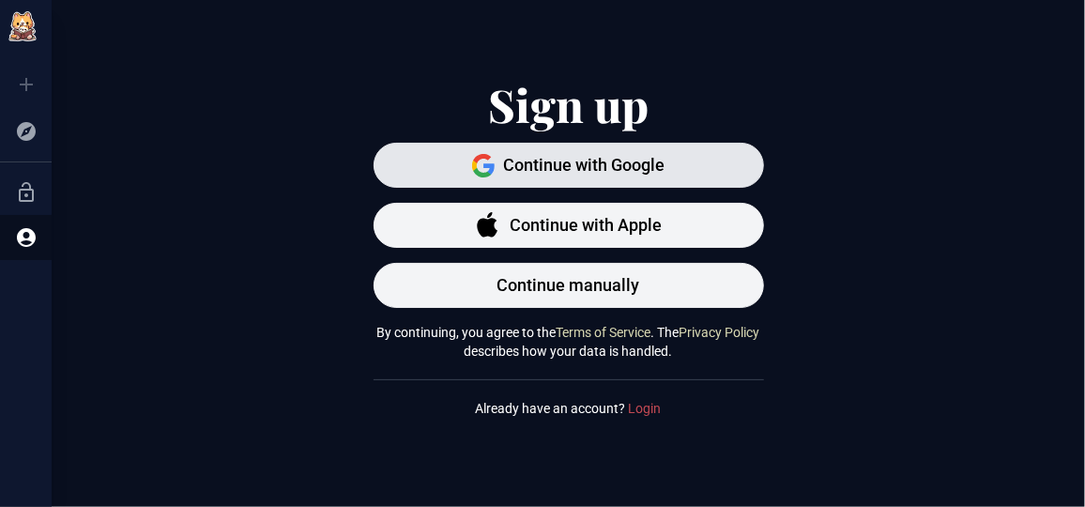
click at [594, 153] on span "Continue with Google" at bounding box center [584, 165] width 161 height 26
